Goal: Submit feedback/report problem: Leave review/rating

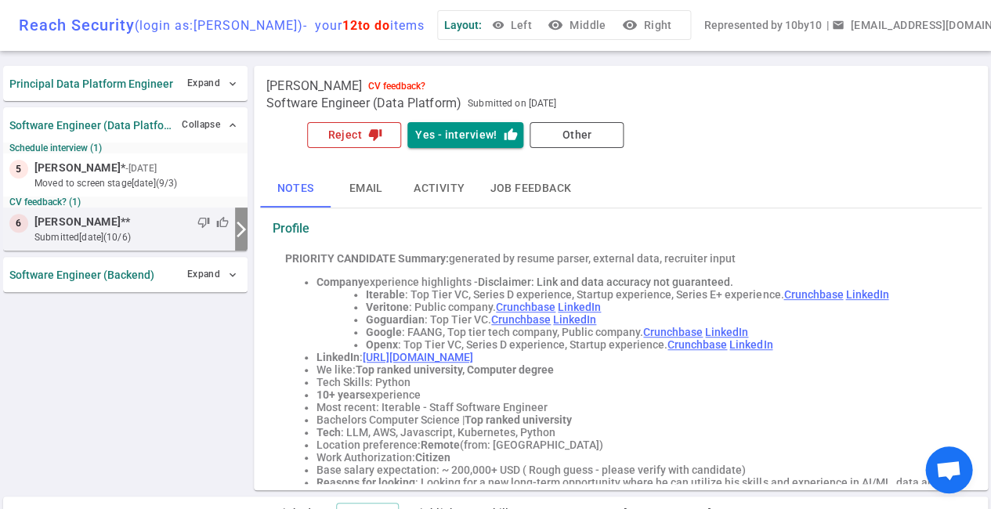
click at [366, 125] on button "Reject thumb_down" at bounding box center [354, 135] width 94 height 26
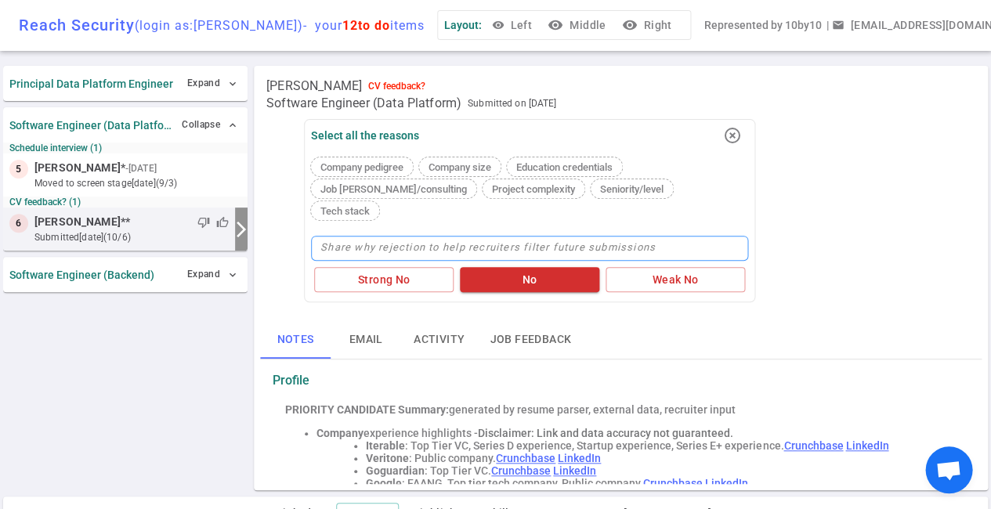
click at [355, 236] on textarea at bounding box center [529, 248] width 437 height 25
type textarea "S"
type textarea "St"
type textarea "Str"
type textarea "Stro"
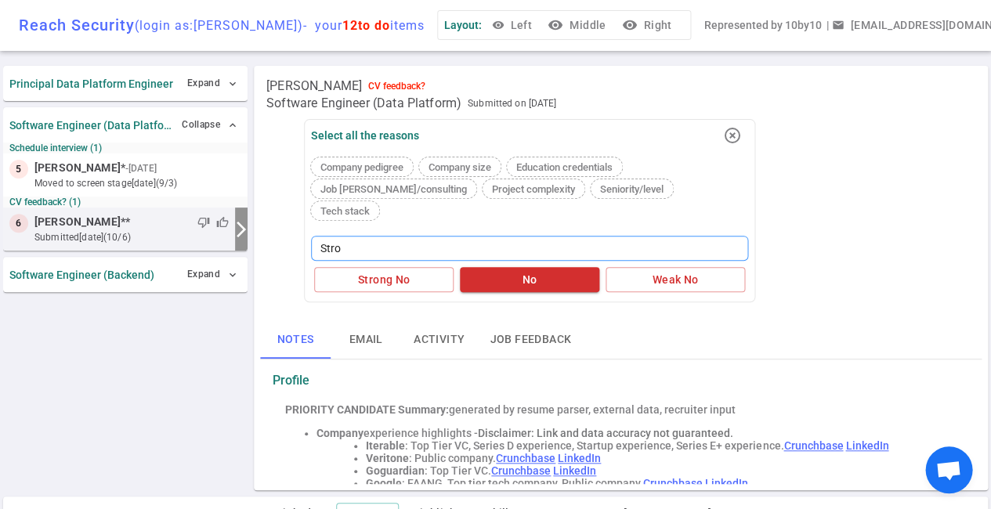
type textarea "Stron"
type textarea "Strong"
type textarea "Stronge"
type textarea "Stronger"
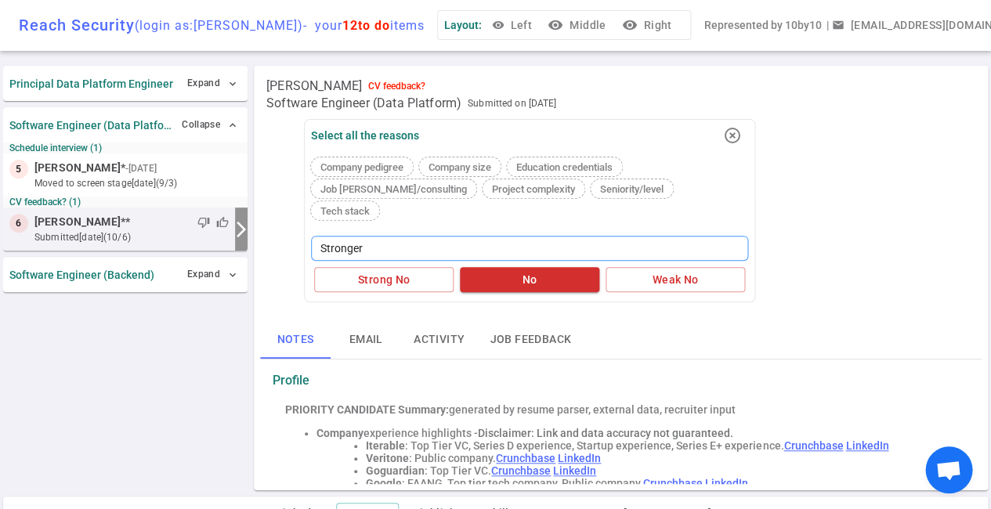
type textarea "Stronger c"
type textarea "Stronger ca"
type textarea "Stronger can"
type textarea "Stronger cand"
type textarea "Stronger [PERSON_NAME]"
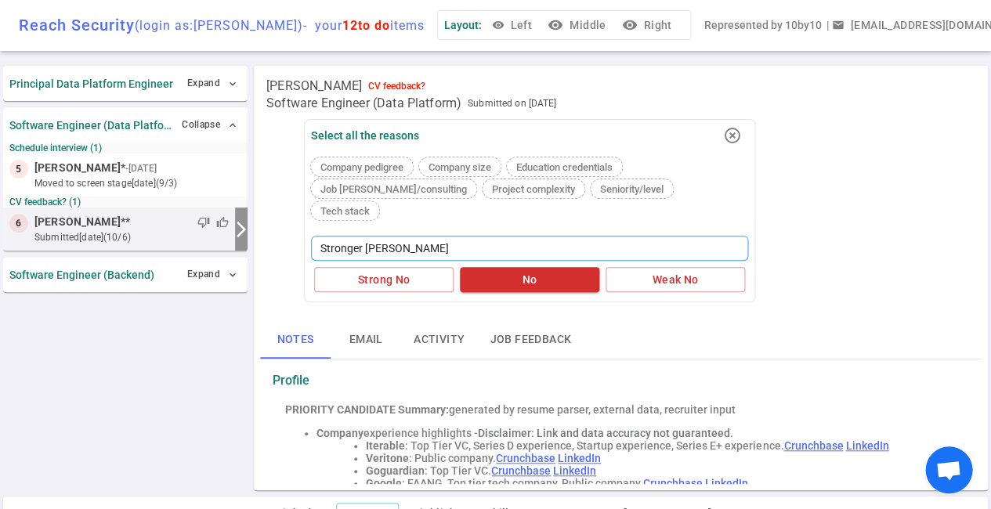
type textarea "Stronger candid"
type textarea "Stronger candida"
type textarea "Stronger candidat"
type textarea "Stronger candidate"
type textarea "Stronger candidates"
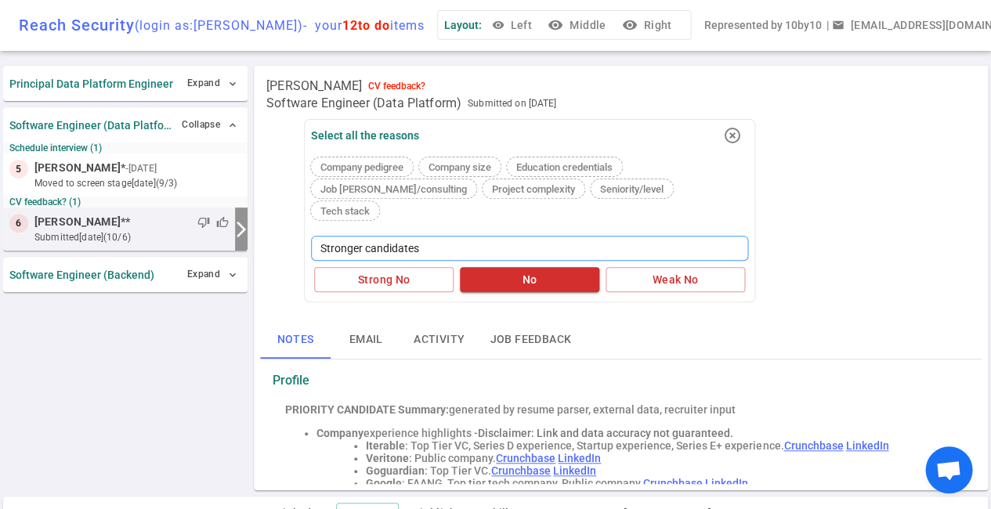
type textarea "Stronger candidates,"
type textarea "Stronger candidates, w"
type textarea "Stronger candidates, wo"
type textarea "Stronger candidates, [PERSON_NAME]"
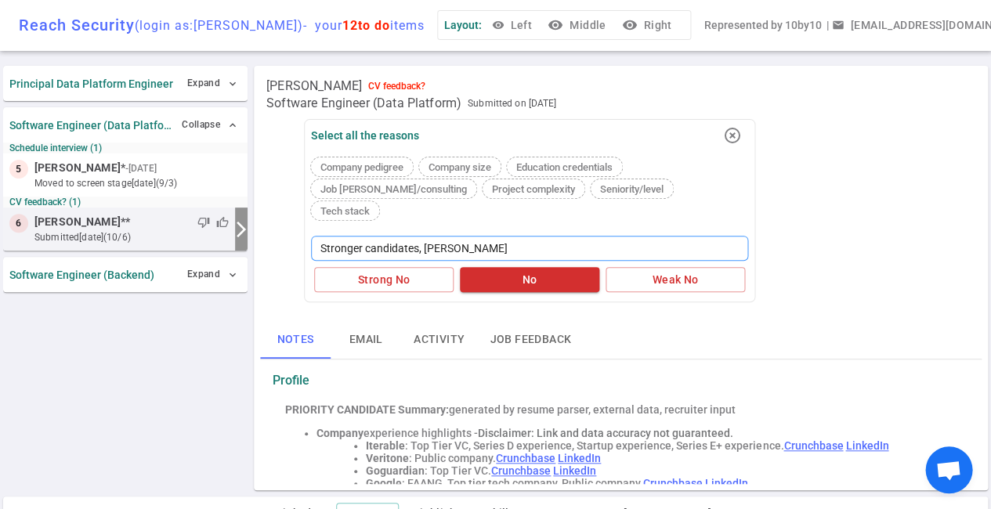
type textarea "Stronger candidates, [PERSON_NAME]"
type textarea "Stronger candidates, would"
type textarea "Stronger candidates, would b"
type textarea "Stronger candidates, would be"
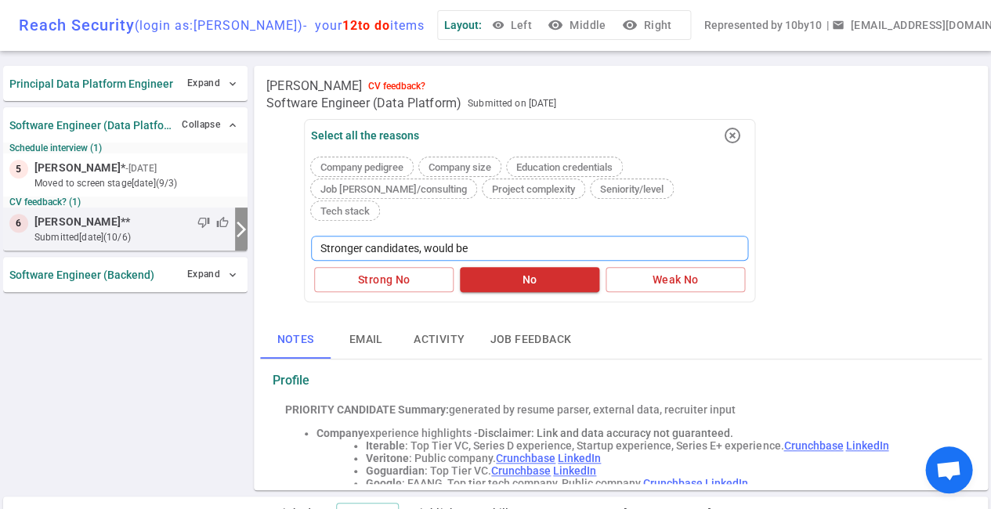
type textarea "Stronger candidates, would be"
type textarea "Stronger candidates, would be b"
type textarea "Stronger candidates, would be be"
type textarea "Stronger candidates, would be bet"
type textarea "Stronger candidates, would be bett"
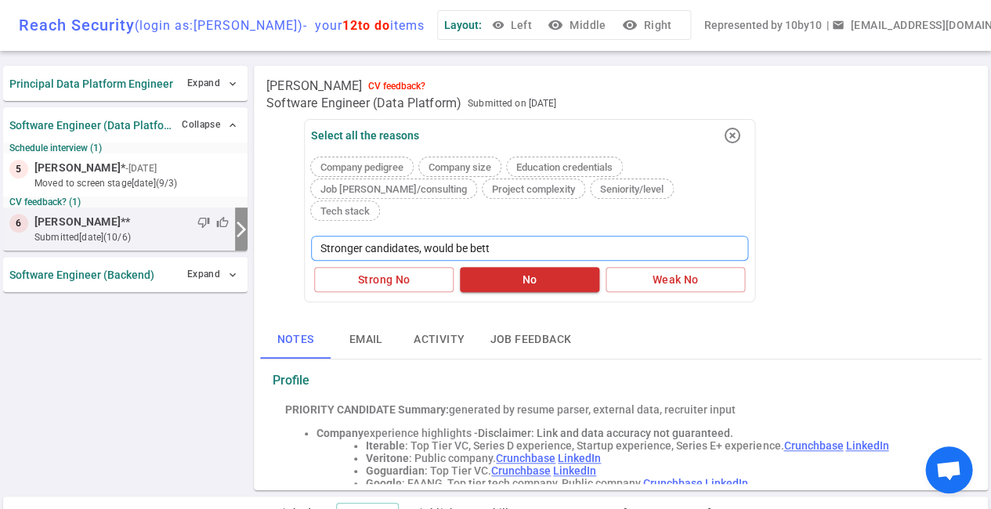
type textarea "Stronger candidates, would be [PERSON_NAME]"
type textarea "Stronger candidates, would be better"
type textarea "Stronger candidates, would be [PERSON_NAME]"
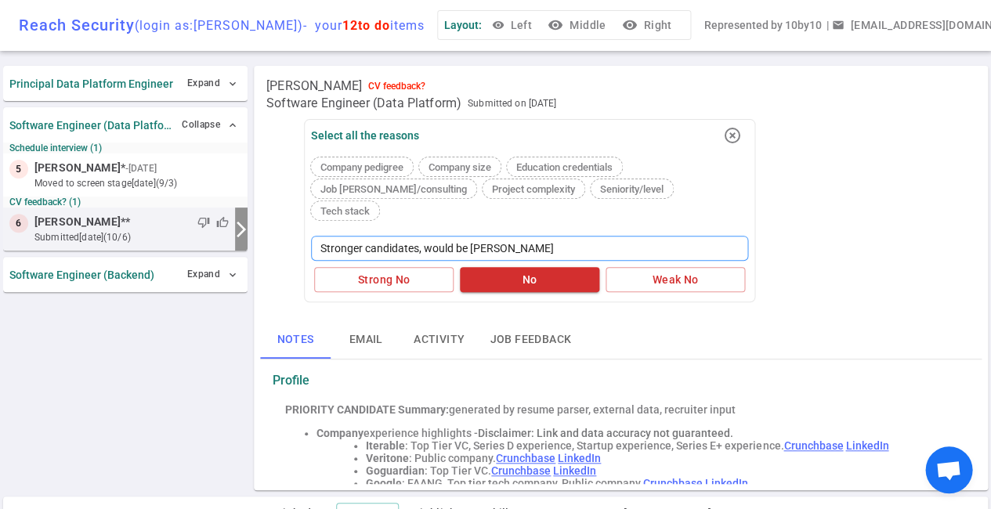
type textarea "Stronger candidates, would be bett"
type textarea "Stronger candidates, would be bet"
type textarea "Stronger candidates, would be be"
type textarea "Stronger candidates, would be b"
type textarea "Stronger candidates, would be"
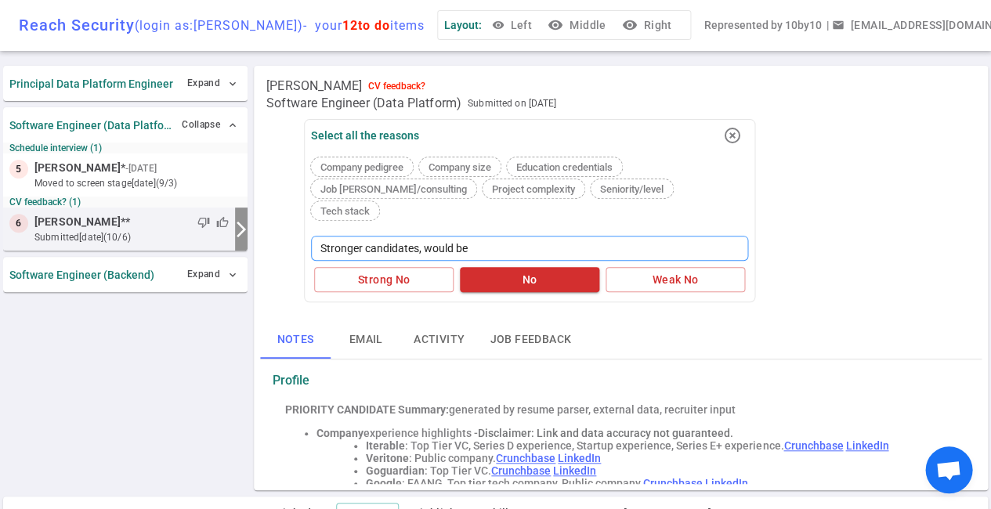
type textarea "Stronger candidates, would be"
type textarea "Stronger candidates, would b"
type textarea "Stronger candidates, would"
type textarea "Stronger candidates, [PERSON_NAME]"
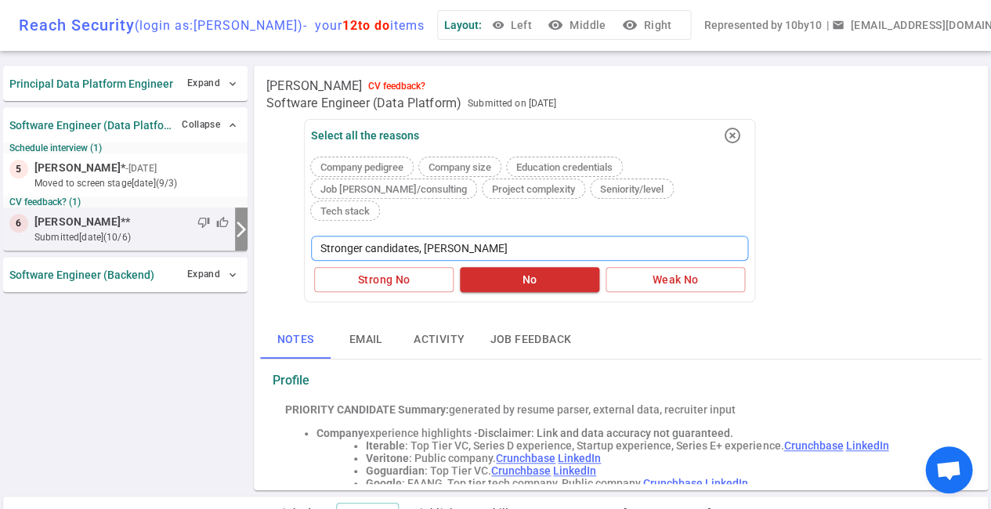
type textarea "Stronger candidates, [PERSON_NAME]"
type textarea "Stronger candidates, wo"
type textarea "Stronger candidates, w"
type textarea "Stronger candidates,"
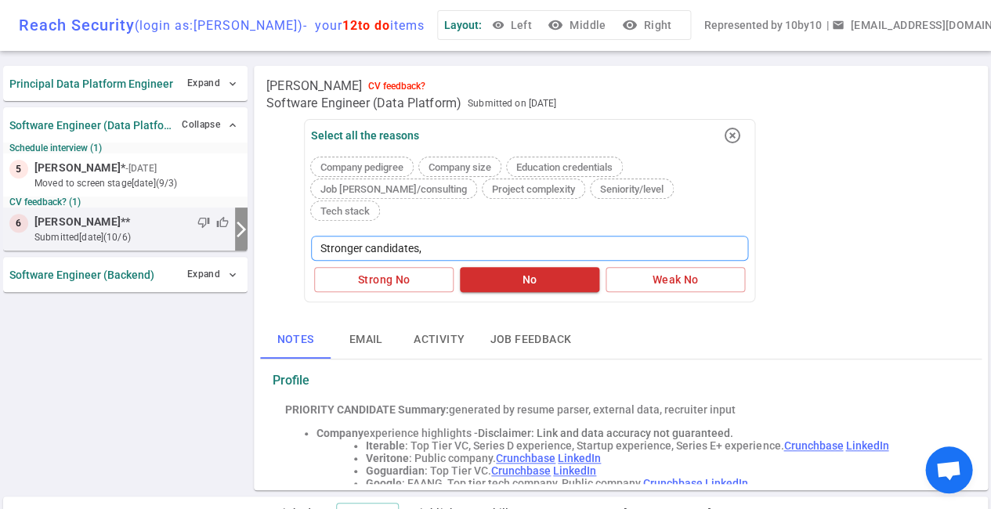
type textarea "Stronger candidates"
type textarea "Stronger candidates,"
type textarea "Stronger candidates, a"
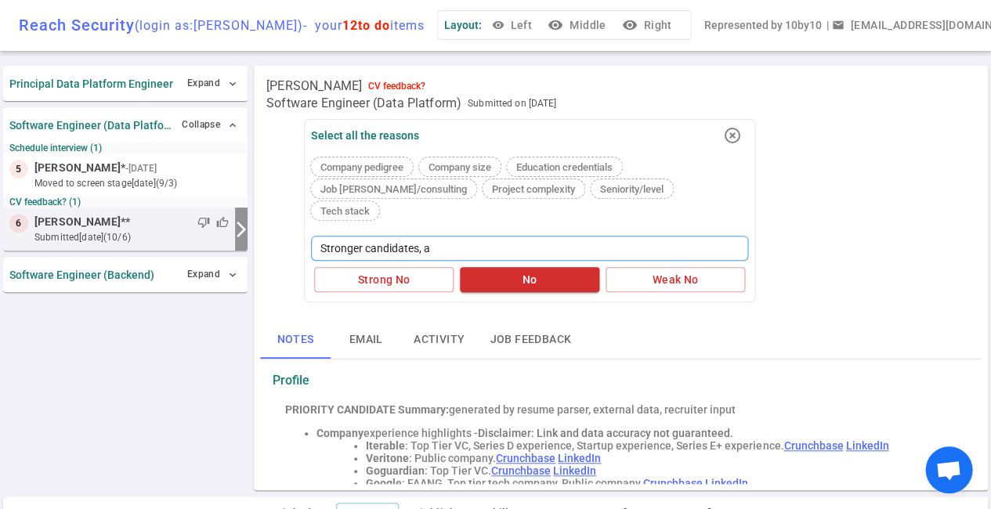
type textarea "Stronger candidates, a l"
type textarea "Stronger candidates, a [PERSON_NAME]"
type textarea "Stronger candidates, a lot"
type textarea "Stronger candidates, a lot o"
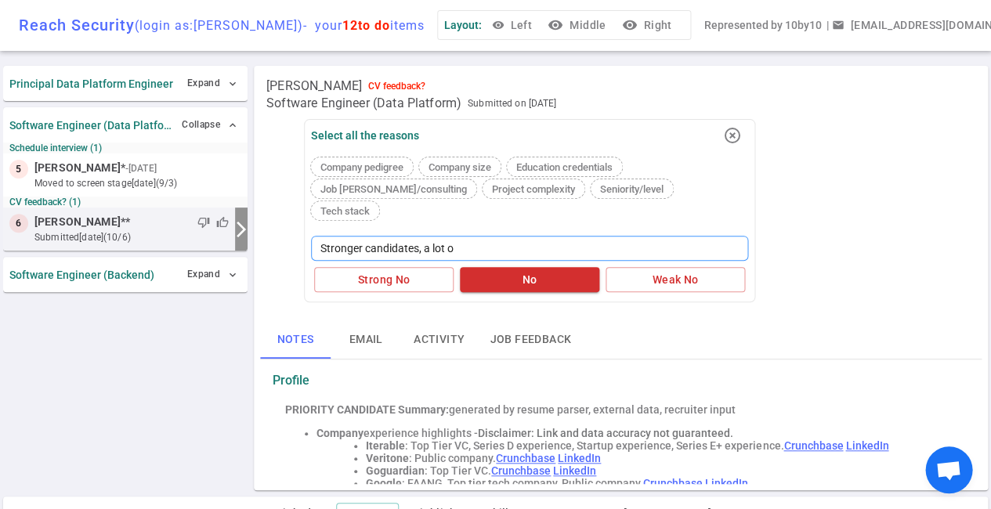
type textarea "Stronger candidates, a lot of"
type textarea "Stronger candidates, a lot of d"
type textarea "Stronger candidates, a lot of da"
type textarea "Stronger candidates, a lot of dat"
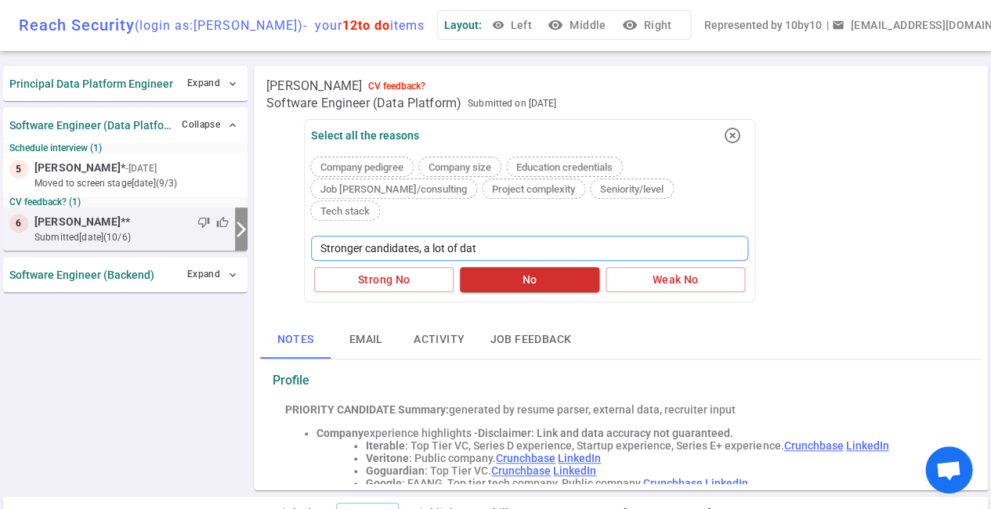
type textarea "Stronger candidates, a lot of data"
type textarea "Stronger candidates, a lot of data m"
type textarea "Stronger candidates, a lot of data mi"
type textarea "Stronger candidates, a lot of data mig"
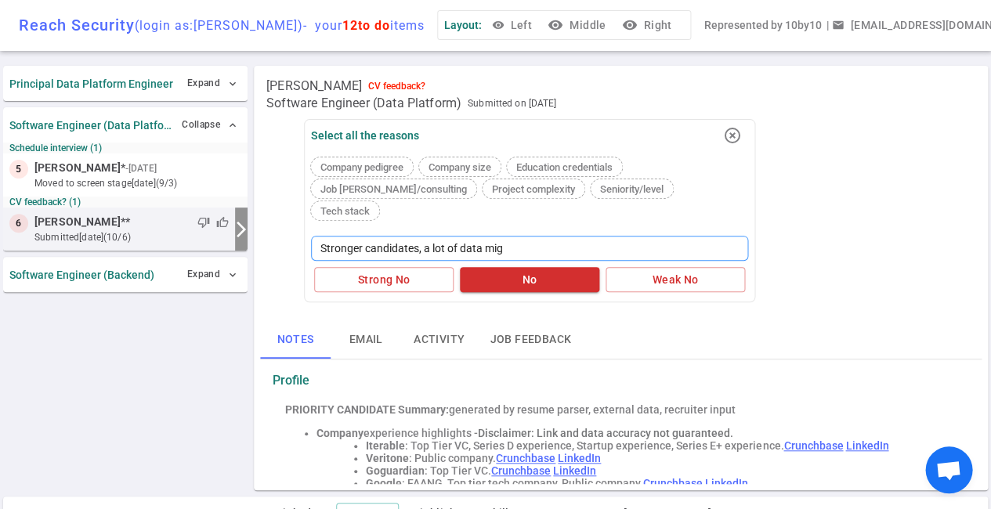
type textarea "Stronger candidates, a lot of data migr"
type textarea "Stronger candidates, a lot of data migra"
type textarea "Stronger candidates, a lot of data migrat"
type textarea "Stronger candidates, a lot of data migrati"
type textarea "Stronger candidates, a lot of data migratio"
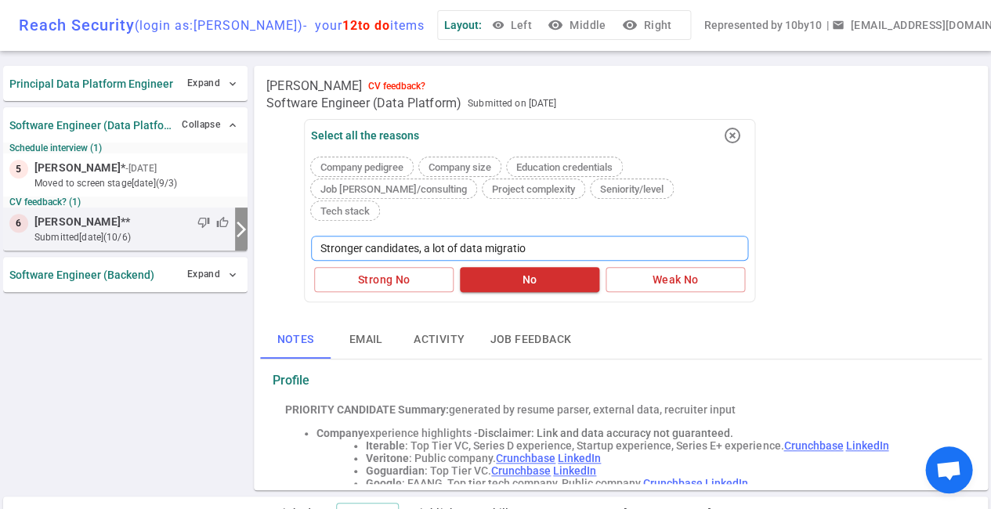
type textarea "Stronger candidates, a lot of data migration"
type textarea "Stronger candidates, a lot of data migration l"
type textarea "Stronger candidates, a lot of data migration le"
type textarea "Stronger candidates, a lot of data migration les"
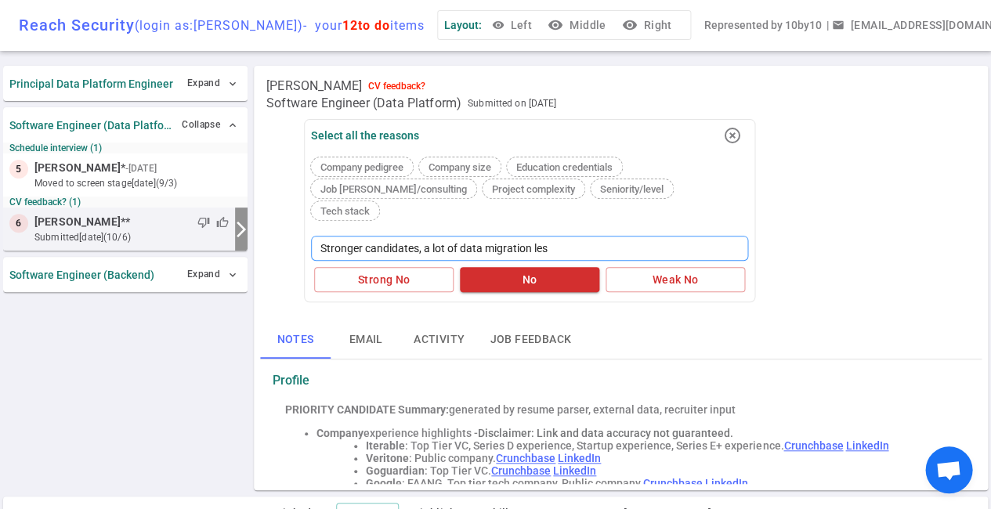
type textarea "Stronger candidates, a lot of data migration less"
type textarea "Stronger candidates, a lot of data migration less b"
type textarea "Stronger candidates, a lot of data migration less bu"
type textarea "Stronger candidates, a lot of data migration less [PERSON_NAME]"
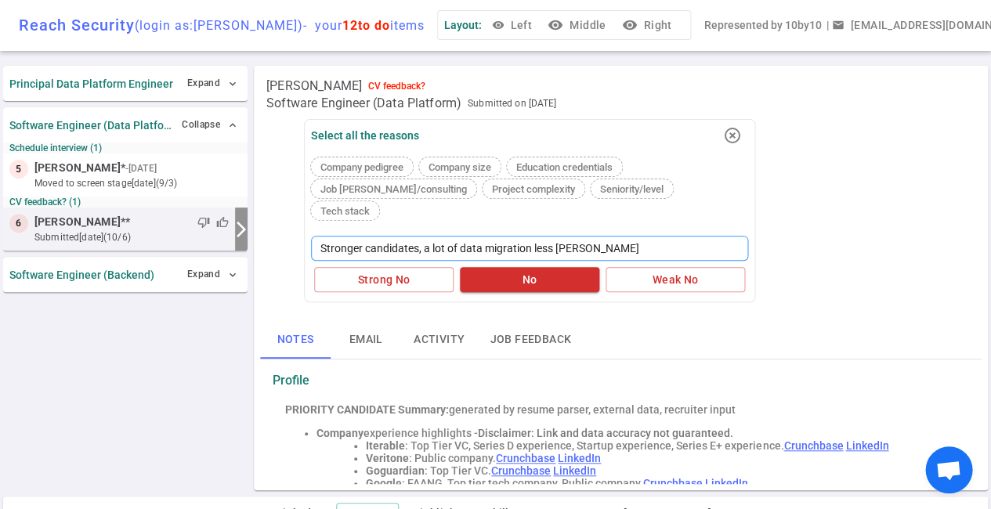
type textarea "Stronger candidates, a lot of data migration less buil"
type textarea "Stronger candidates, a lot of data migration less build"
type textarea "Stronger candidates, a lot of data migration less buildi"
type textarea "Stronger candidates, a lot of data migration less buildin"
type textarea "Stronger candidates, a lot of data migration less building"
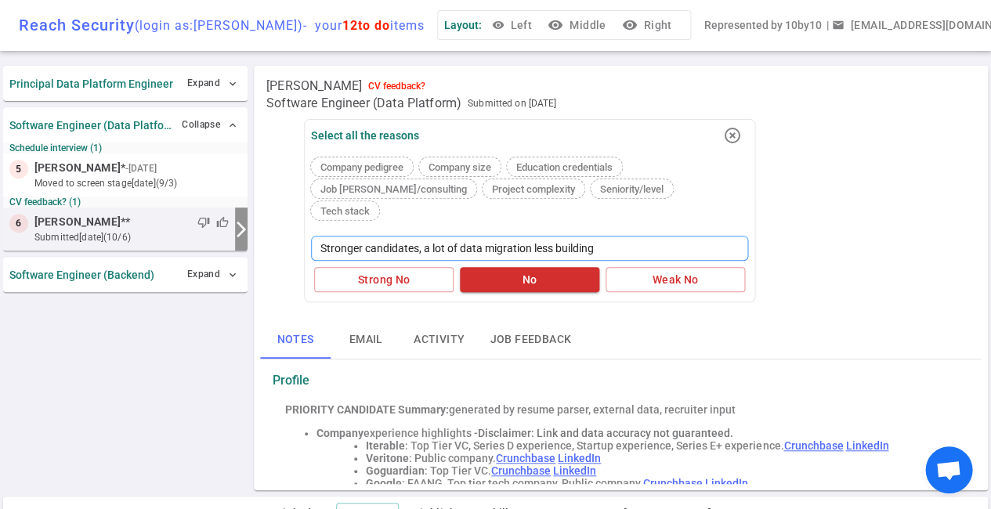
type textarea "Stronger candidates, a lot of data migration less building"
type textarea "Stronger candidates, a lot of data migration less building p"
type textarea "Stronger candidates, a lot of data migration less building pi"
type textarea "Stronger candidates, a lot of data migration less building pip"
type textarea "Stronger candidates, a lot of data migration less building pipe"
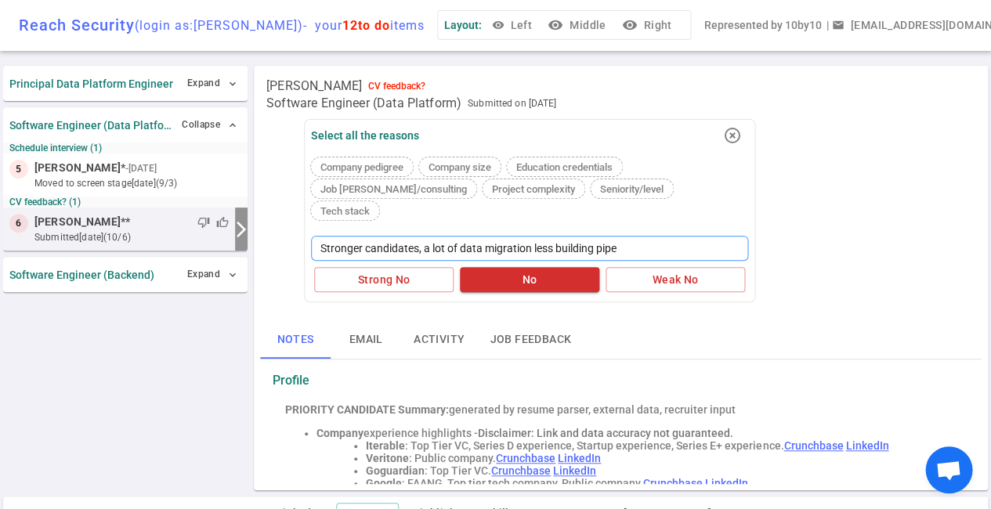
type textarea "Stronger candidates, a lot of data migration less building pipel"
click at [534, 236] on textarea "Stronger candidates, a lot of data migration less building pipelines" at bounding box center [529, 248] width 437 height 25
click at [527, 267] on button "No" at bounding box center [529, 280] width 139 height 26
